Goal: Transaction & Acquisition: Book appointment/travel/reservation

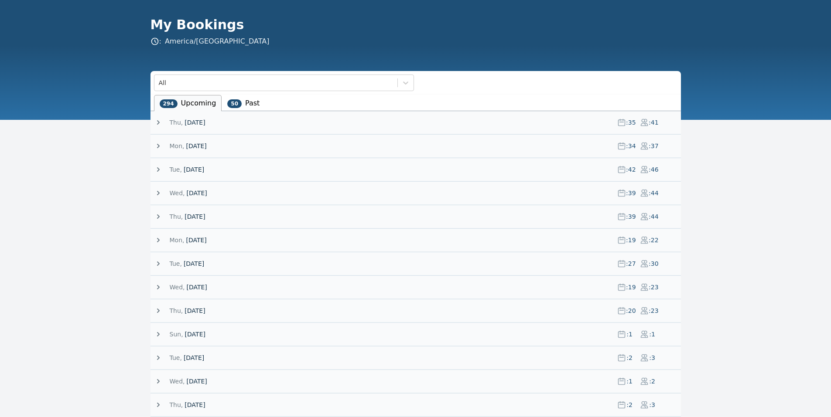
scroll to position [31, 0]
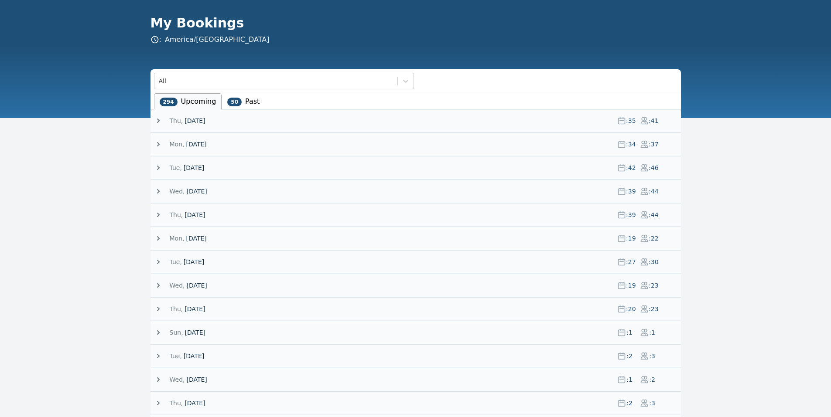
click at [176, 122] on span "Thu," at bounding box center [177, 120] width 14 height 9
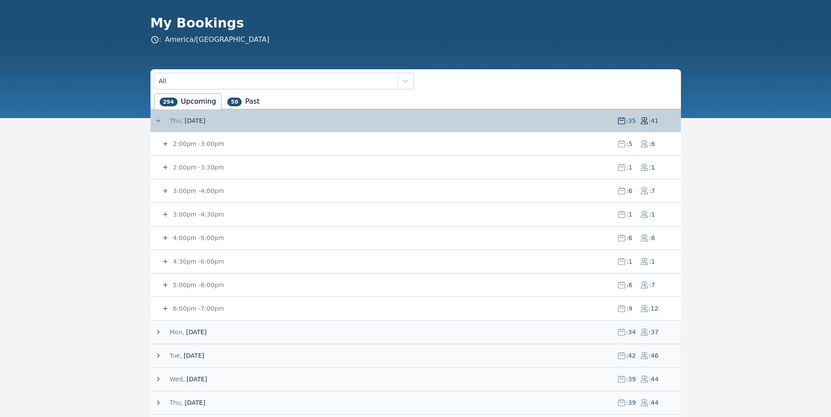
click at [191, 283] on small "5:00pm - 6:00pm" at bounding box center [197, 285] width 53 height 7
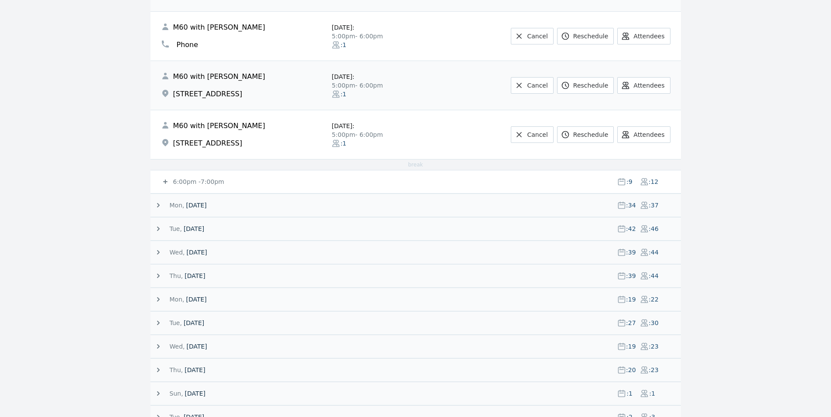
scroll to position [554, 0]
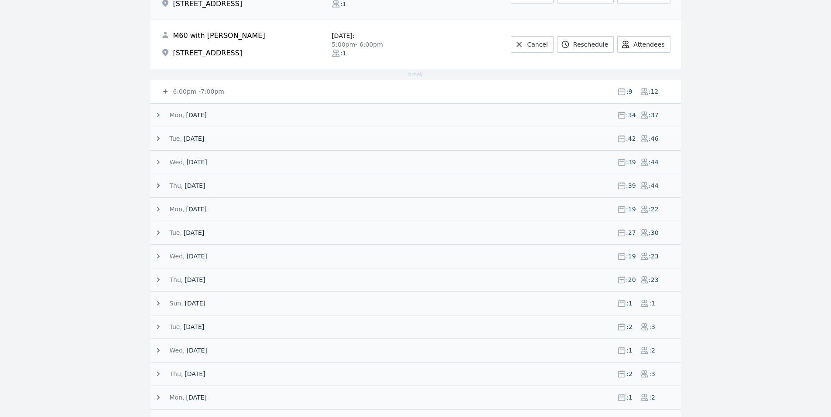
drag, startPoint x: 135, startPoint y: 165, endPoint x: 125, endPoint y: 153, distance: 15.2
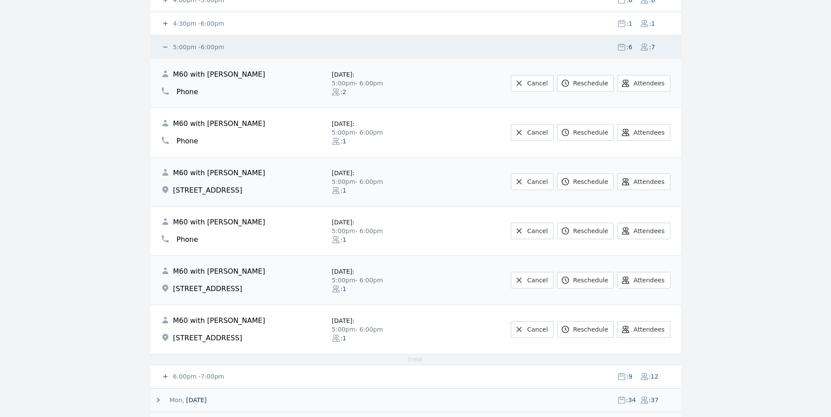
scroll to position [240, 0]
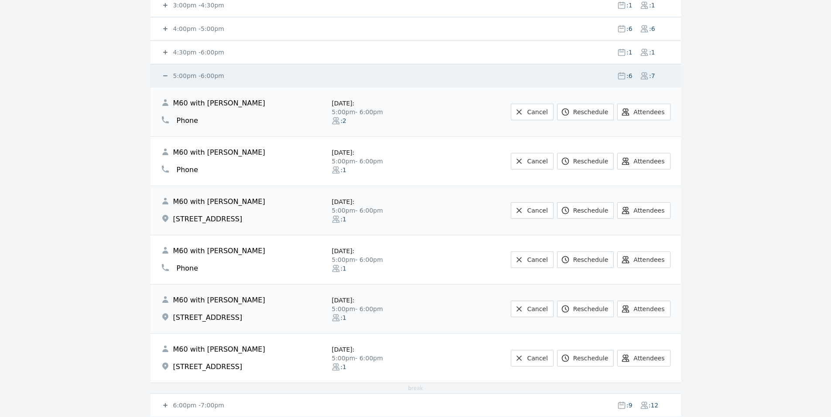
drag, startPoint x: 86, startPoint y: 328, endPoint x: 84, endPoint y: 339, distance: 11.5
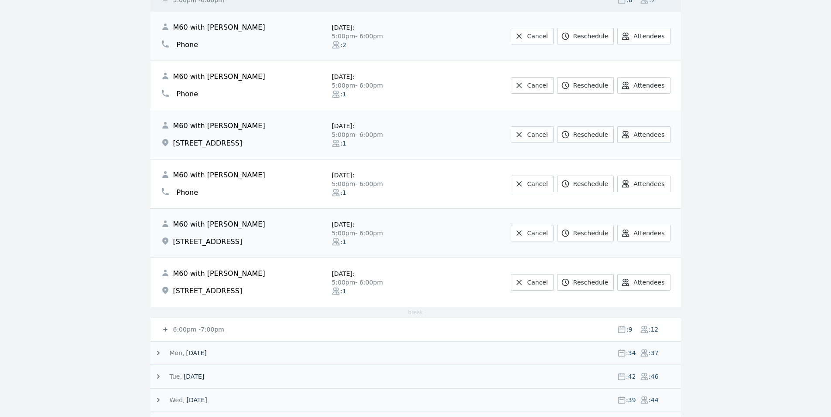
scroll to position [322, 0]
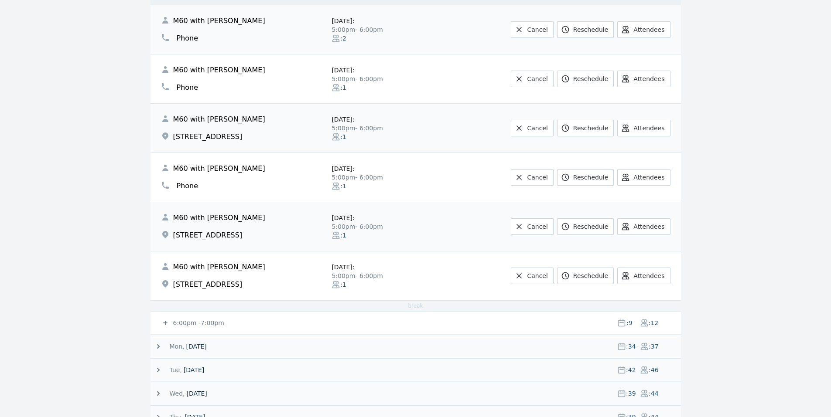
click at [192, 321] on small "6:00pm - 7:00pm" at bounding box center [197, 323] width 53 height 7
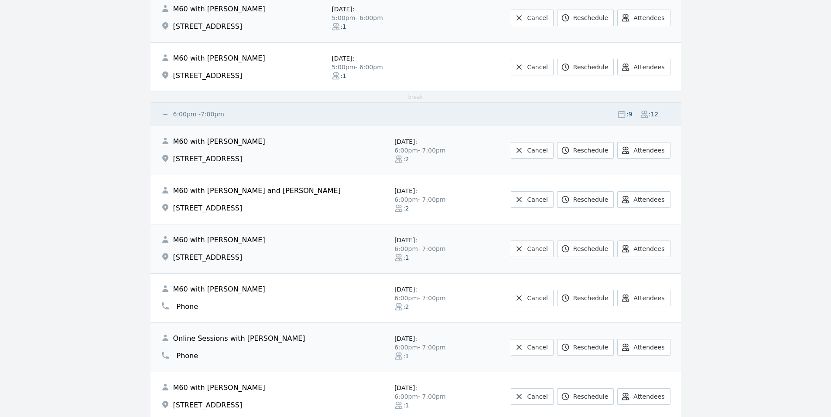
scroll to position [604, 0]
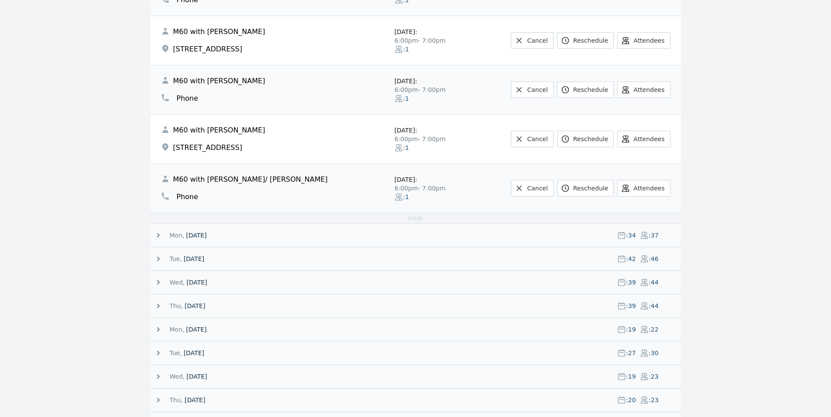
drag, startPoint x: 108, startPoint y: 262, endPoint x: 108, endPoint y: 251, distance: 10.9
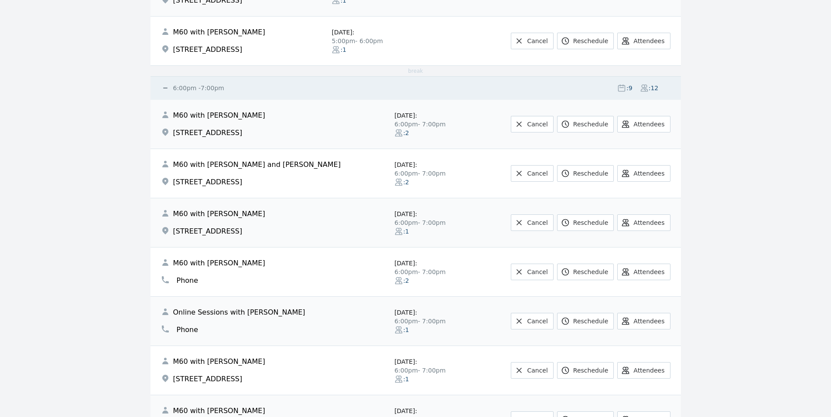
scroll to position [580, 0]
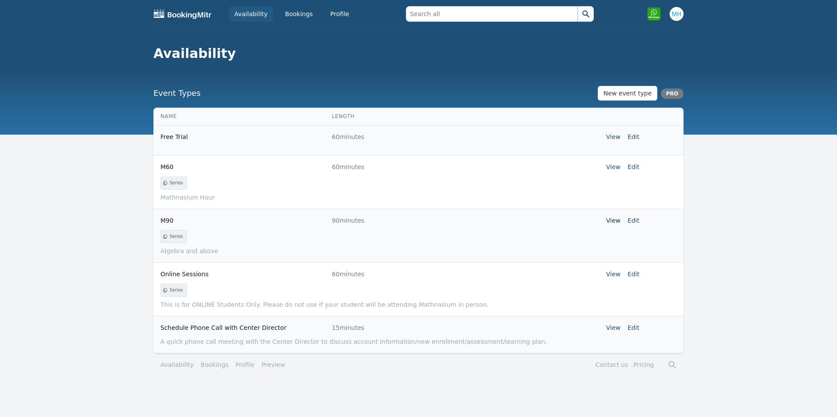
click at [611, 220] on link "View" at bounding box center [613, 220] width 14 height 7
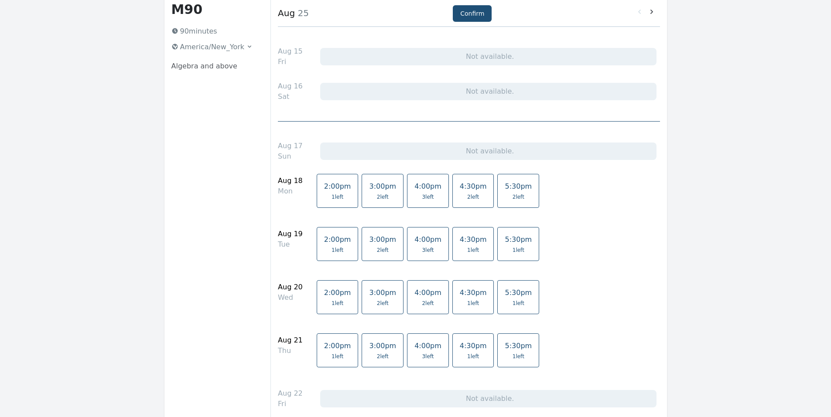
scroll to position [100, 0]
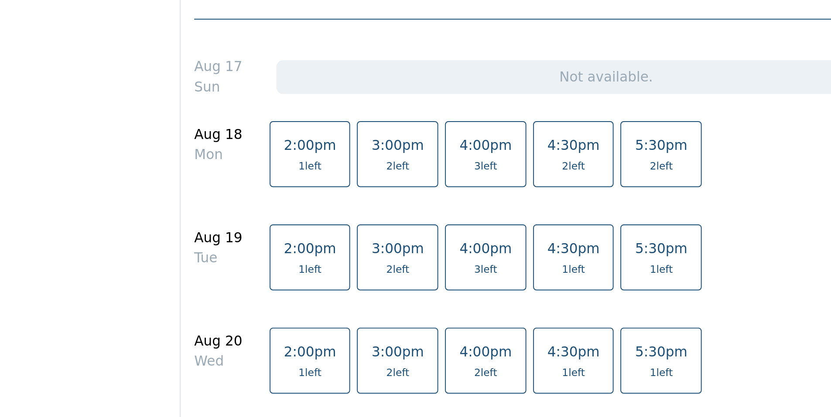
click at [328, 187] on span "2:00pm" at bounding box center [337, 184] width 27 height 8
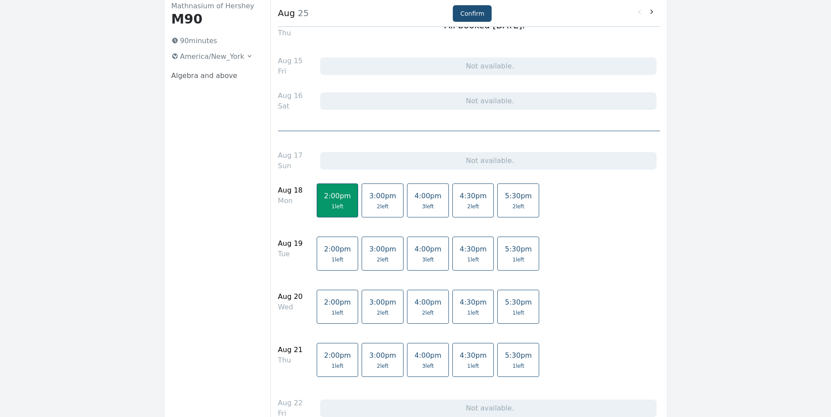
scroll to position [88, 0]
click at [463, 6] on button "Confirm" at bounding box center [472, 13] width 39 height 17
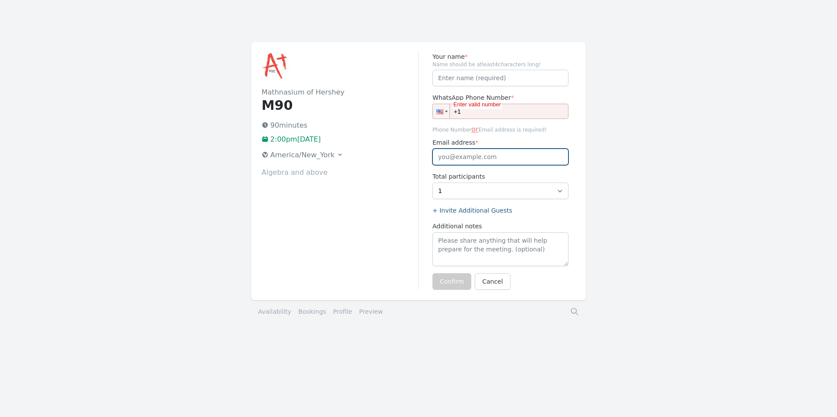
click at [464, 151] on input "Email address *" at bounding box center [501, 157] width 136 height 17
paste input "bijan1291@gmail.com"
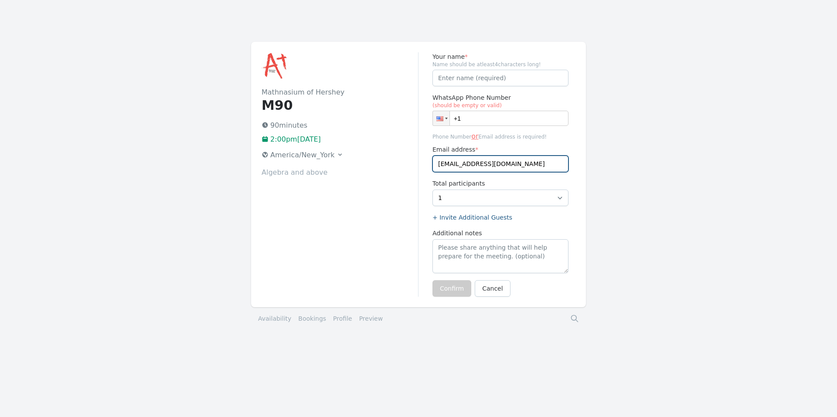
type input "bijan1291@gmail.com"
click at [480, 119] on input "+1" at bounding box center [501, 118] width 136 height 15
paste input "(599) 412-6622"
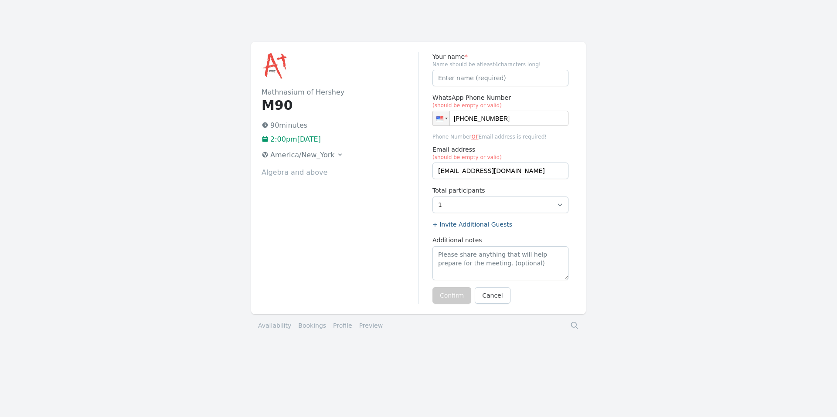
click at [464, 120] on input "+1 (599) 412-6622" at bounding box center [501, 118] width 136 height 15
click at [517, 119] on input "+1 (599) 412-6622" at bounding box center [501, 118] width 136 height 15
click at [464, 118] on input "+1 (599) 412-6622" at bounding box center [501, 118] width 136 height 15
type input "+1 (599) 412-6622"
click at [465, 80] on input "Your name *" at bounding box center [501, 78] width 136 height 17
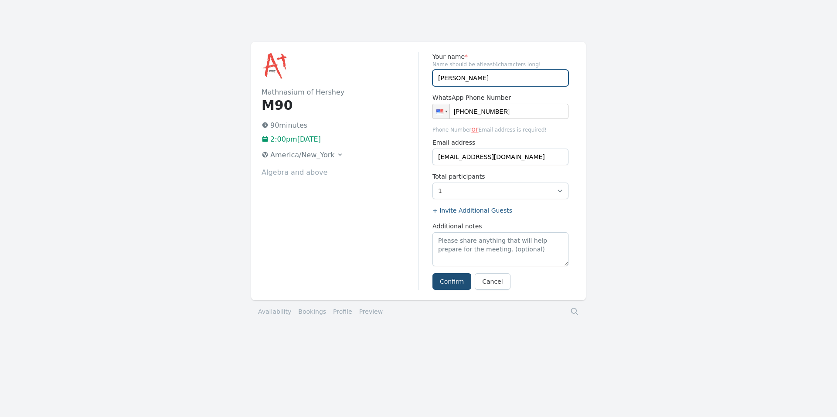
type input "Sam Zirandi"
click at [456, 282] on button "Confirm" at bounding box center [452, 281] width 39 height 17
